Goal: Task Accomplishment & Management: Manage account settings

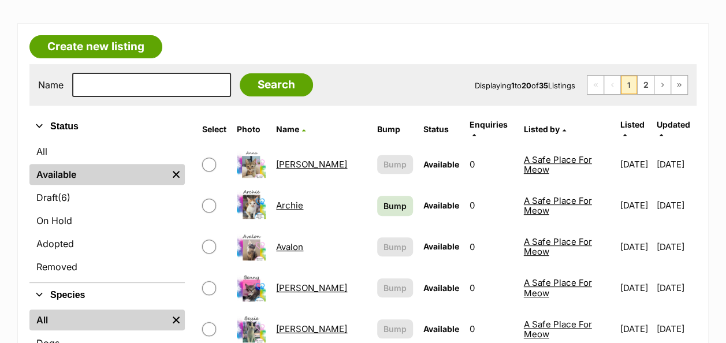
scroll to position [289, 0]
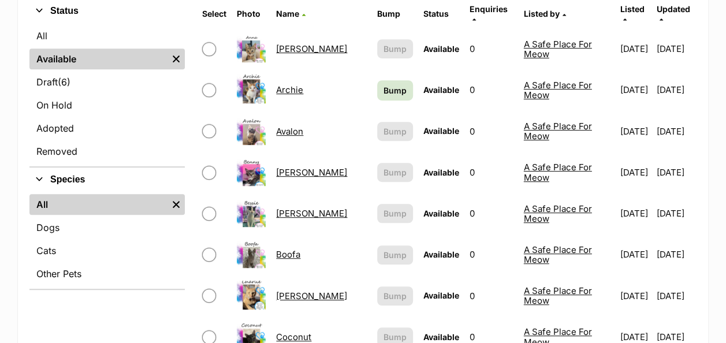
click at [285, 249] on link "Boofa" at bounding box center [288, 254] width 24 height 11
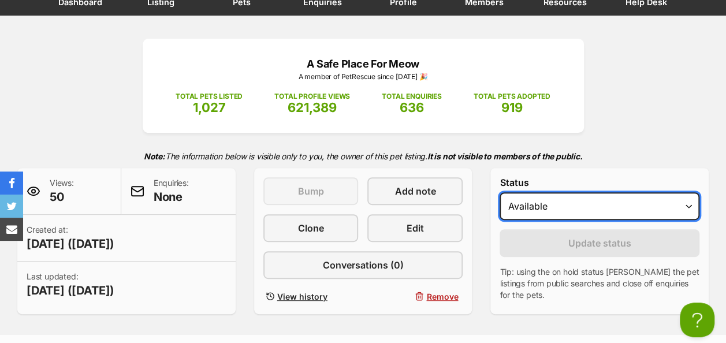
click at [585, 209] on select "Draft Available On hold Adopted" at bounding box center [600, 206] width 200 height 28
select select "rehomed"
click at [500, 192] on select "Draft Available On hold Adopted" at bounding box center [600, 206] width 200 height 28
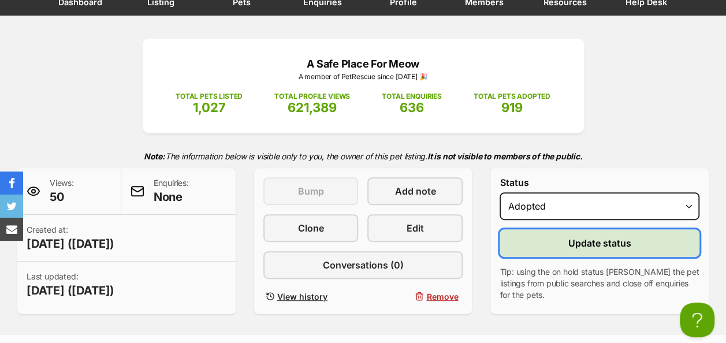
click at [549, 243] on button "Update status" at bounding box center [600, 243] width 200 height 28
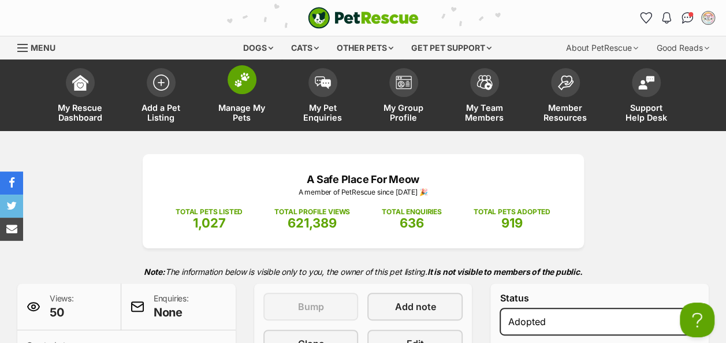
click at [244, 85] on img at bounding box center [242, 79] width 16 height 15
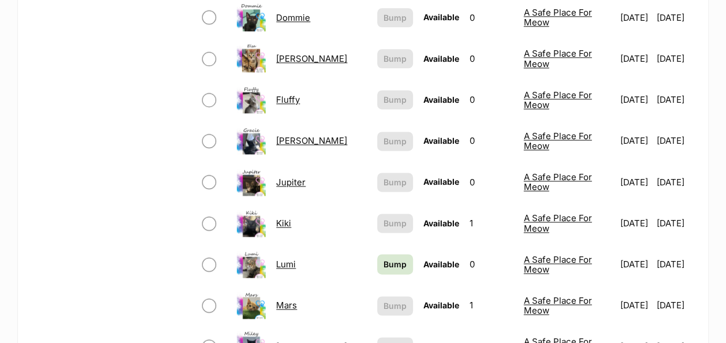
scroll to position [751, 0]
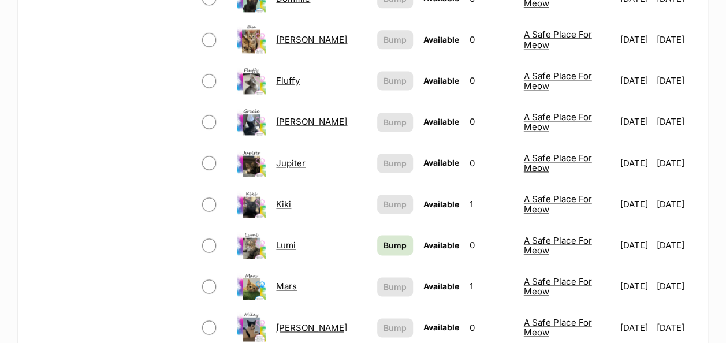
click at [286, 199] on link "Kiki" at bounding box center [283, 204] width 15 height 11
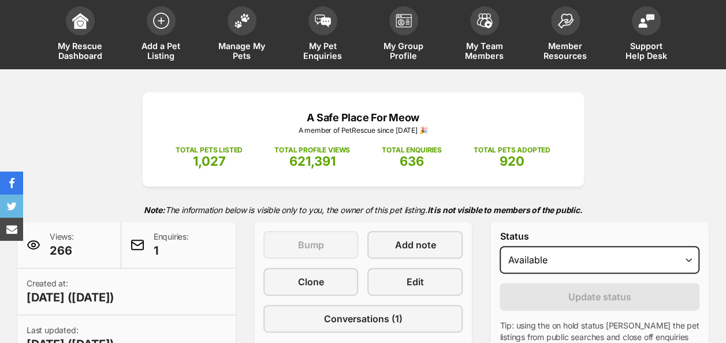
scroll to position [116, 0]
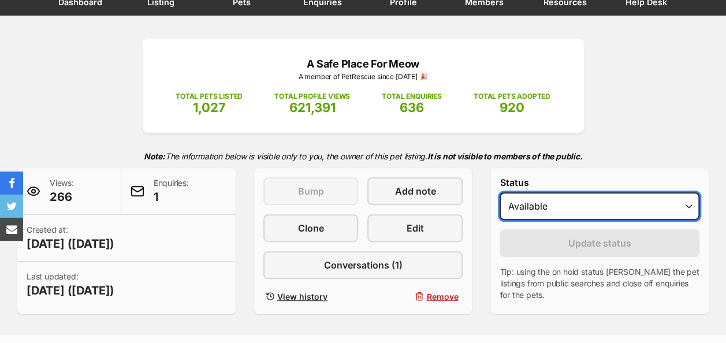
click at [570, 195] on select "Draft - not available as listing has enquires Available On hold Adopted" at bounding box center [600, 206] width 200 height 28
select select "on_hold"
click at [500, 192] on select "Draft - not available as listing has enquires Available On hold Adopted" at bounding box center [600, 206] width 200 height 28
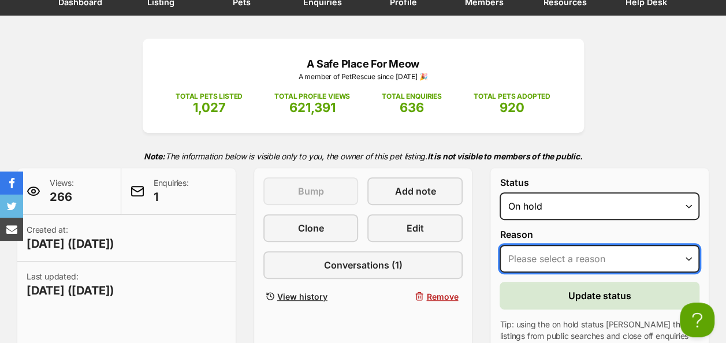
click at [553, 260] on select "Please select a reason Medical reasons Reviewing applications Adoption pending …" at bounding box center [600, 259] width 200 height 28
select select "adoption_pending"
click at [500, 245] on select "Please select a reason Medical reasons Reviewing applications Adoption pending …" at bounding box center [600, 259] width 200 height 28
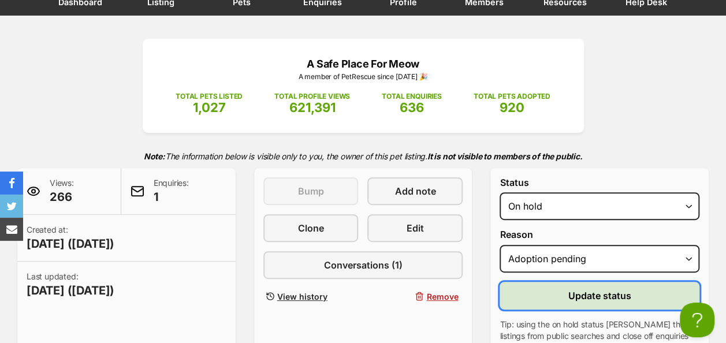
click at [566, 290] on button "Update status" at bounding box center [600, 296] width 200 height 28
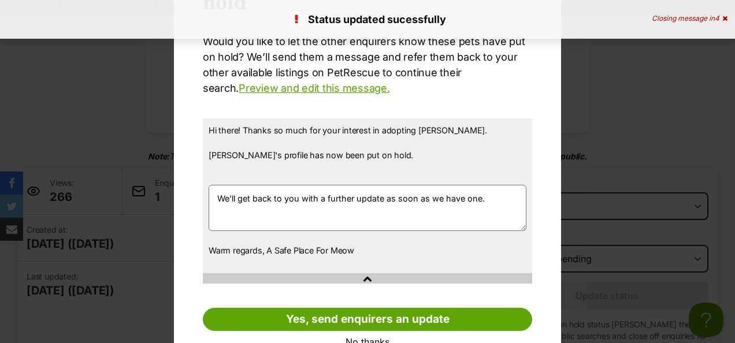
scroll to position [125, 0]
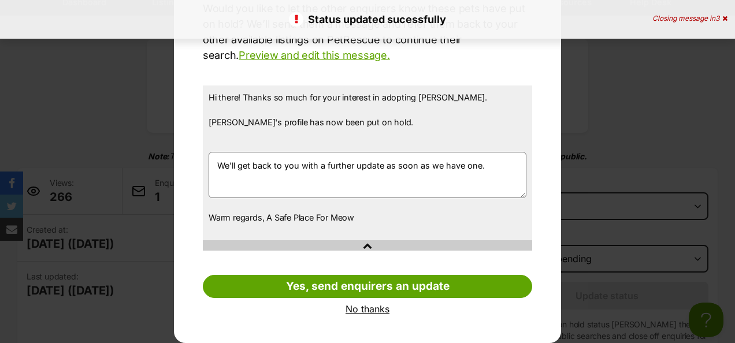
click at [373, 306] on link "No thanks" at bounding box center [367, 309] width 329 height 10
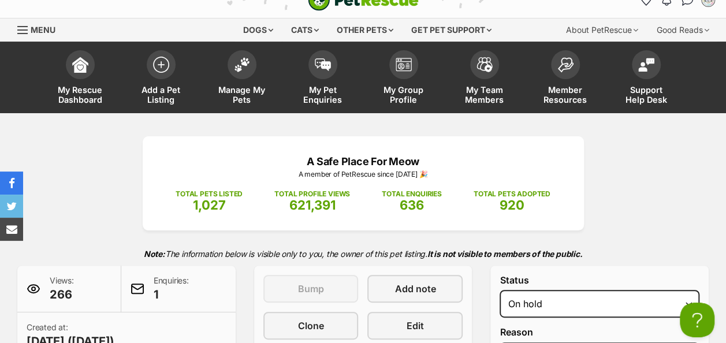
scroll to position [0, 0]
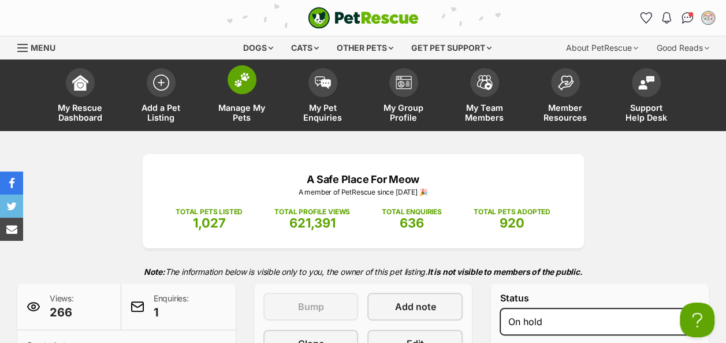
click at [240, 79] on img at bounding box center [242, 79] width 16 height 15
